Goal: Information Seeking & Learning: Learn about a topic

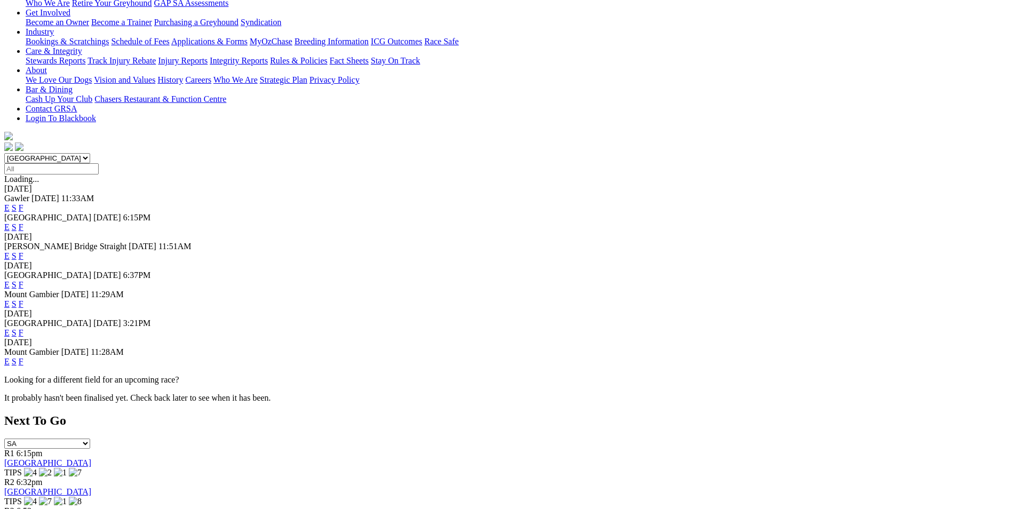
scroll to position [213, 0]
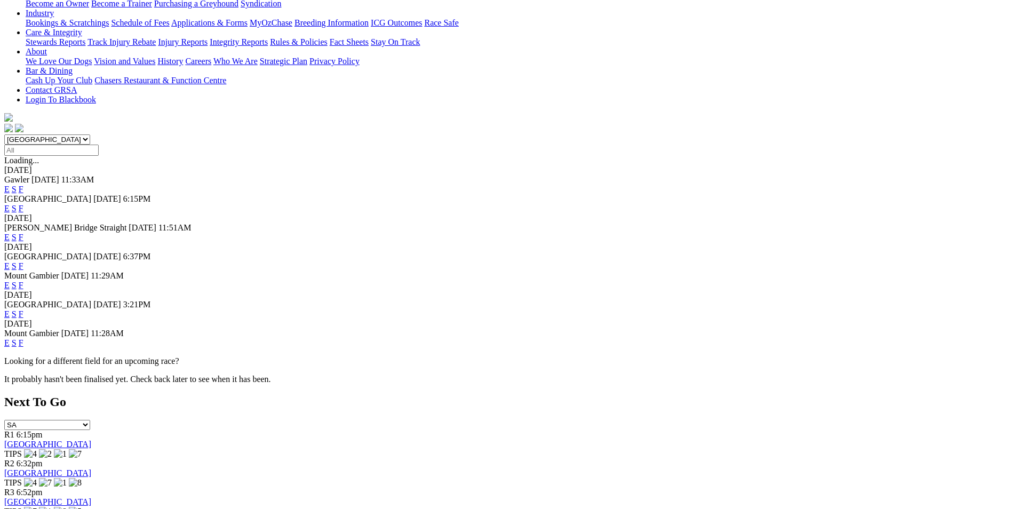
click at [23, 309] on link "F" at bounding box center [21, 313] width 5 height 9
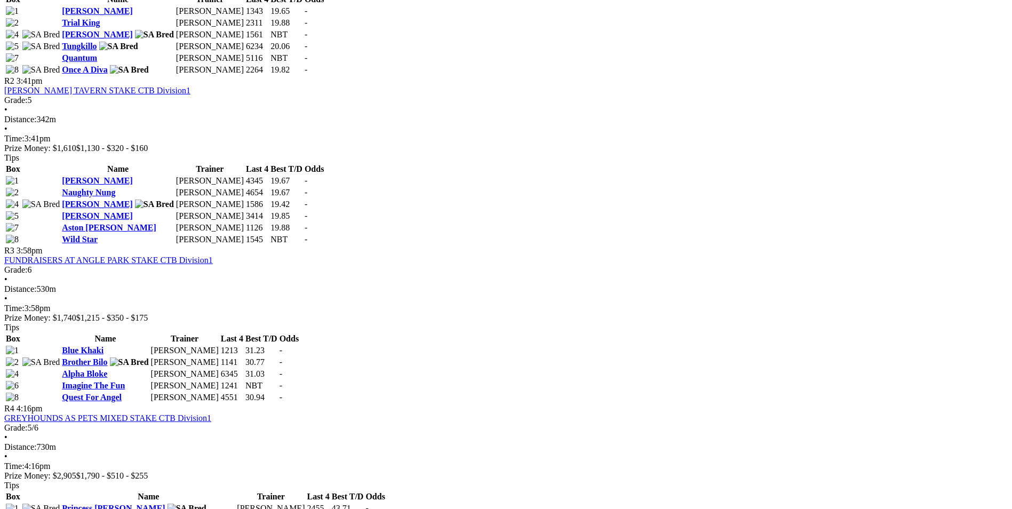
scroll to position [373, 0]
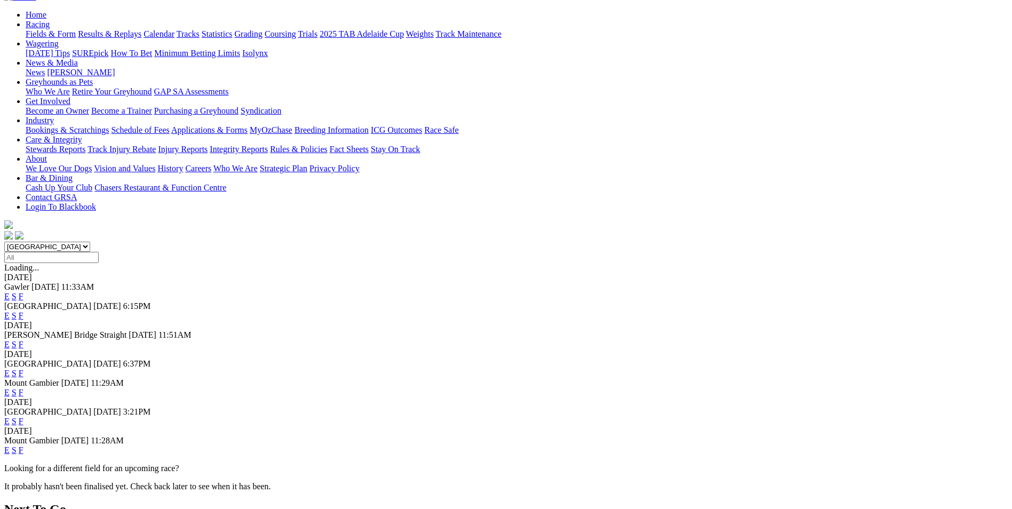
scroll to position [107, 0]
click at [23, 368] on link "F" at bounding box center [21, 372] width 5 height 9
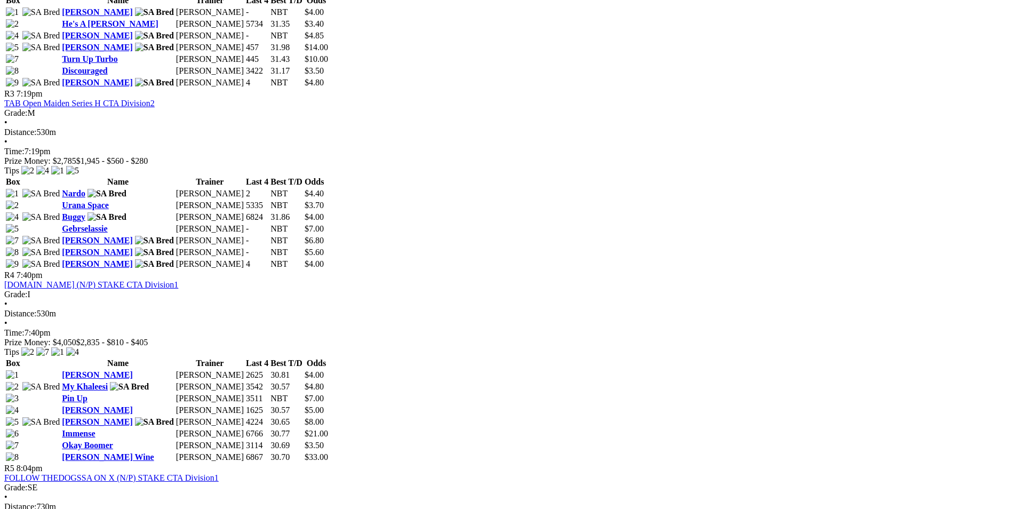
scroll to position [907, 0]
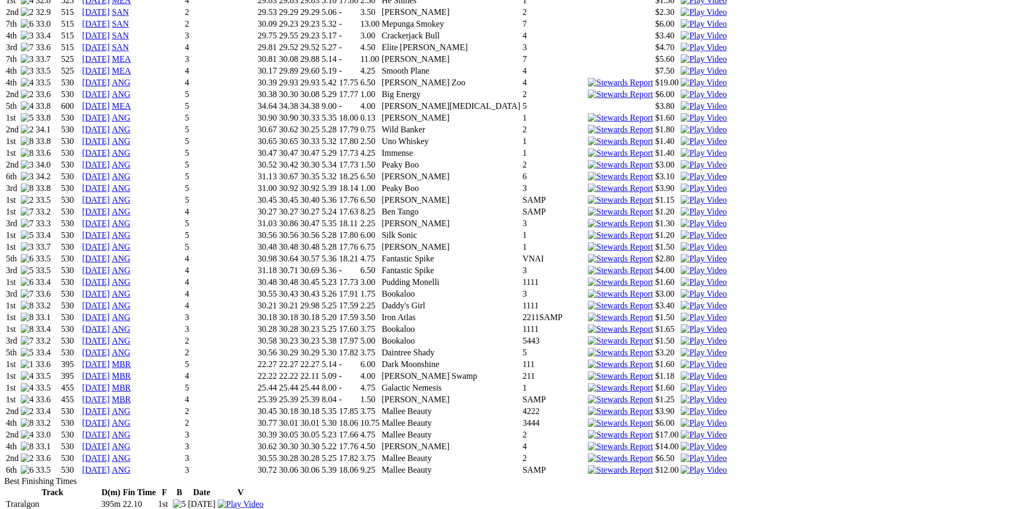
scroll to position [1547, 0]
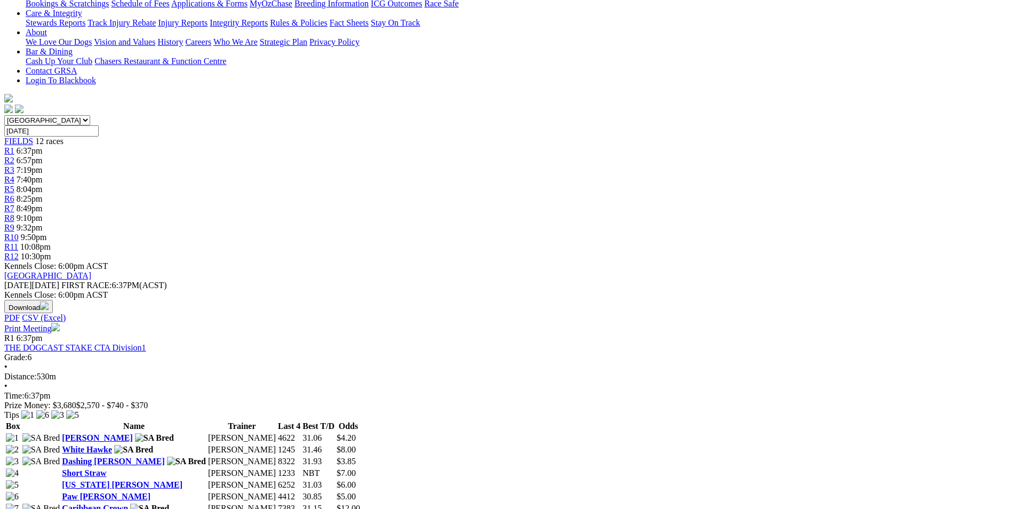
scroll to position [213, 0]
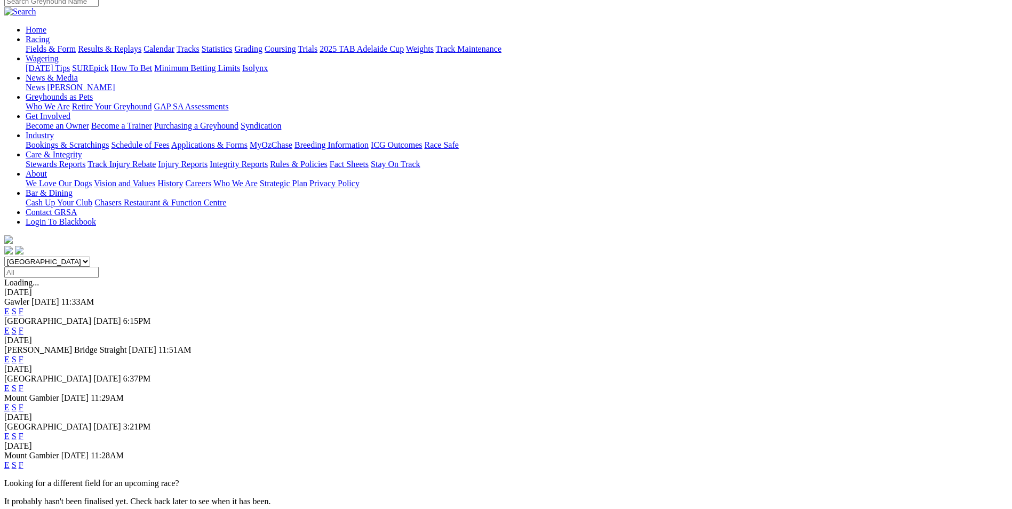
scroll to position [107, 0]
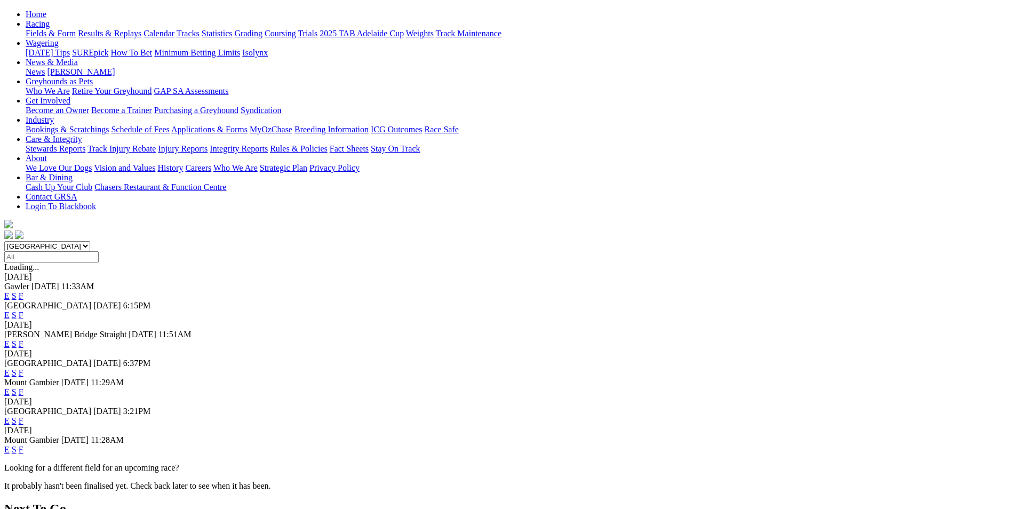
click at [23, 339] on link "F" at bounding box center [21, 343] width 5 height 9
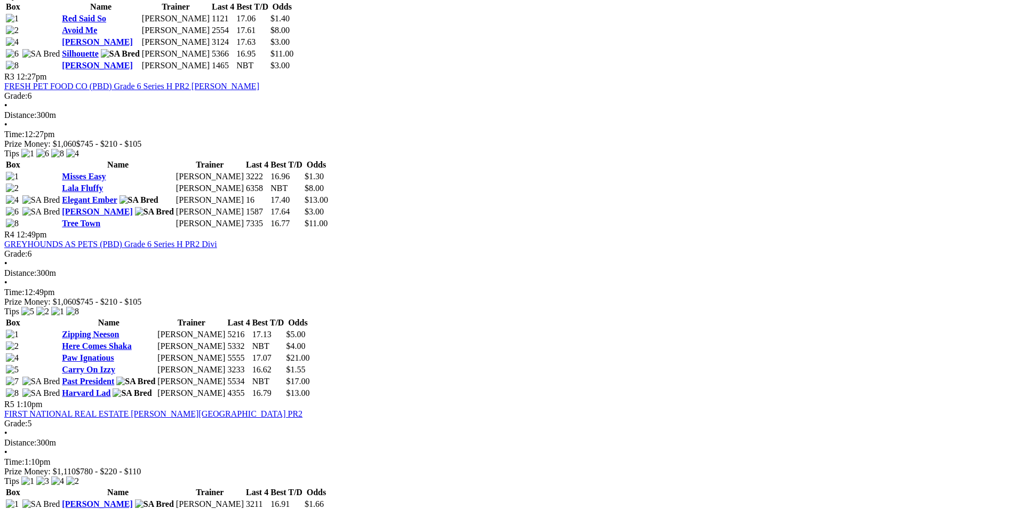
scroll to position [853, 0]
